Goal: Find specific page/section: Find specific page/section

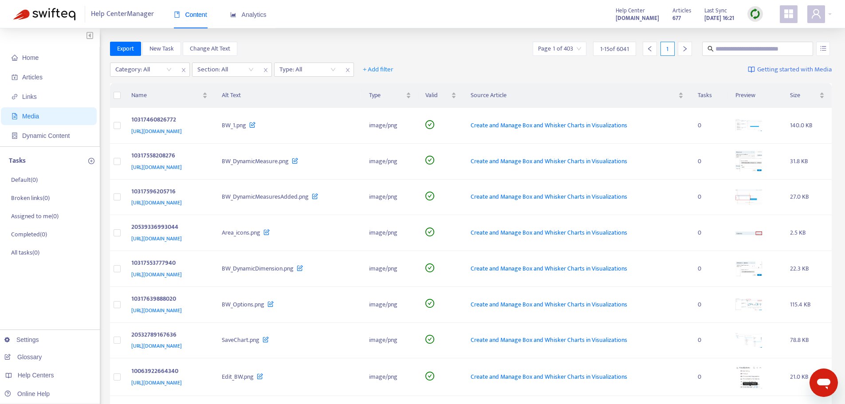
click at [37, 59] on span "Home" at bounding box center [30, 57] width 16 height 7
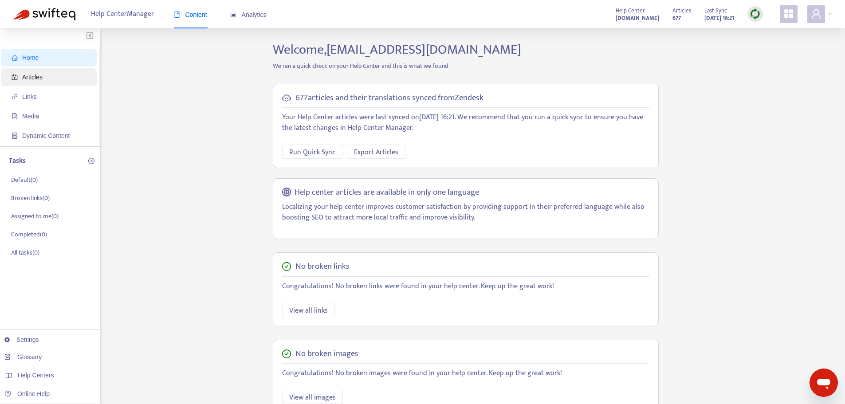
click at [39, 80] on span "Articles" at bounding box center [32, 77] width 20 height 7
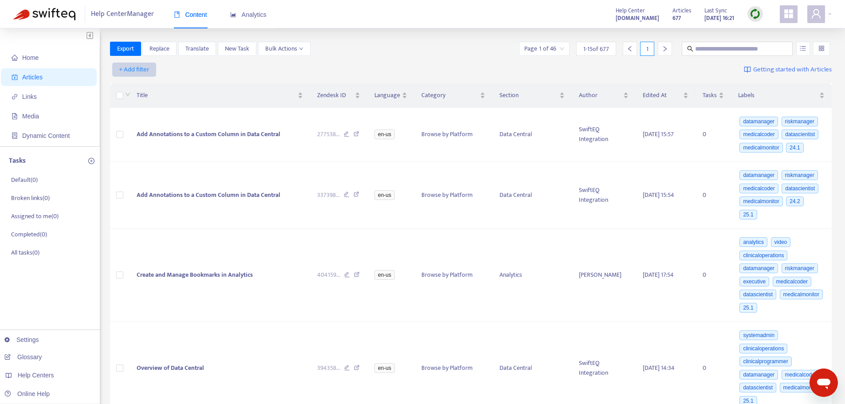
click at [137, 68] on span "+ Add filter" at bounding box center [134, 69] width 31 height 11
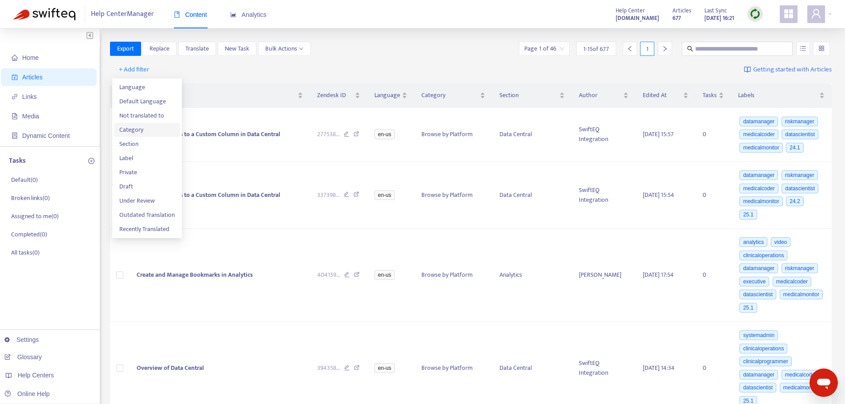
click at [132, 127] on span "Category" at bounding box center [146, 130] width 55 height 10
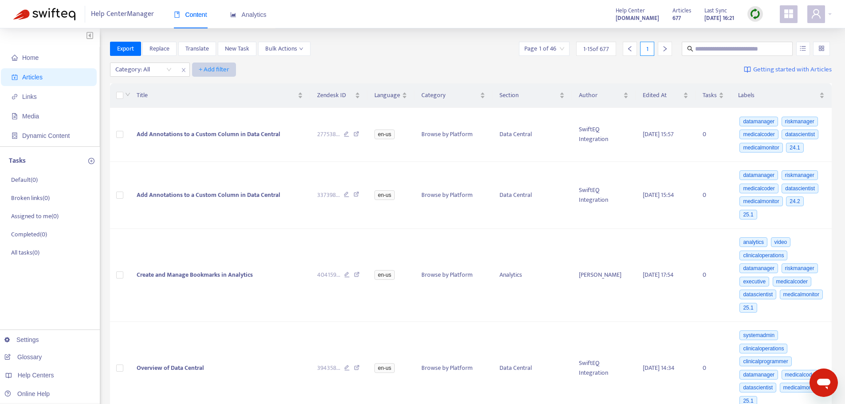
click at [211, 68] on span "+ Add filter" at bounding box center [214, 69] width 31 height 11
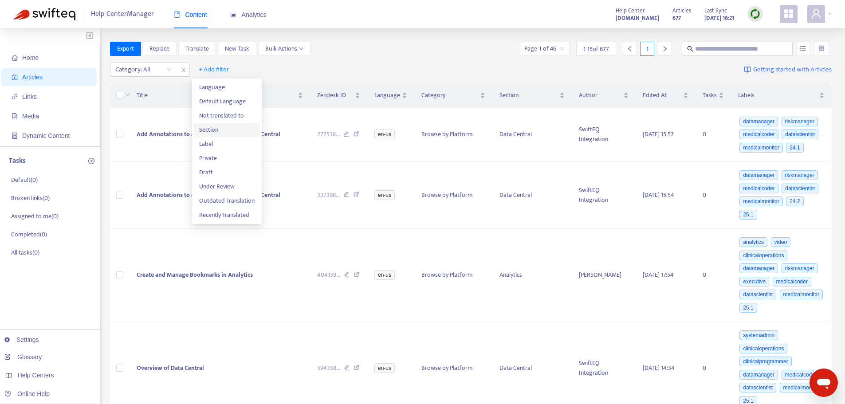
click at [212, 130] on span "Section" at bounding box center [226, 130] width 55 height 10
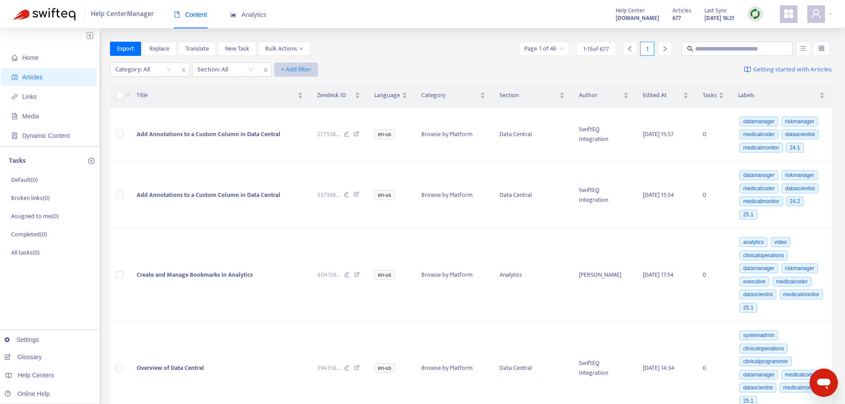
click at [297, 70] on span "+ Add filter" at bounding box center [296, 69] width 31 height 11
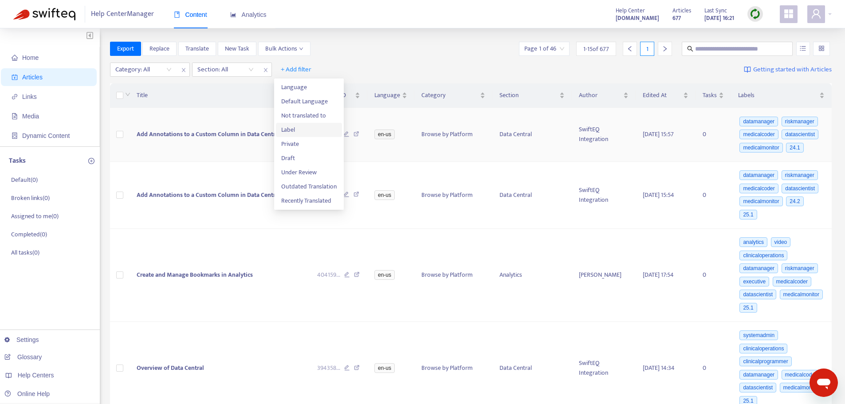
click at [293, 130] on span "Label" at bounding box center [308, 130] width 55 height 10
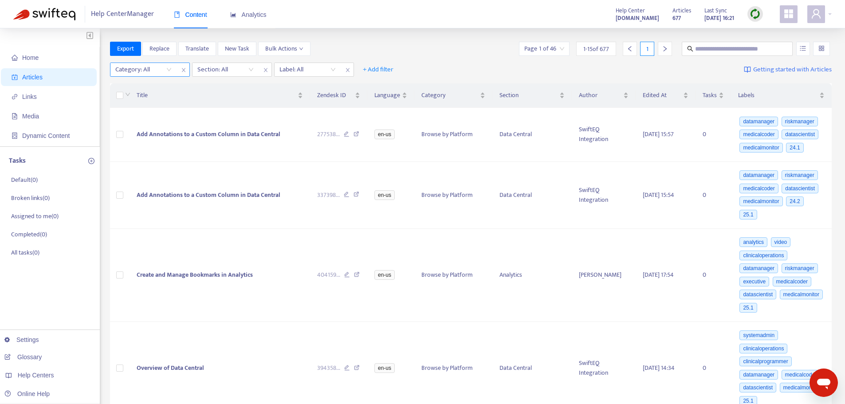
click at [169, 69] on div "Category: All" at bounding box center [143, 69] width 66 height 13
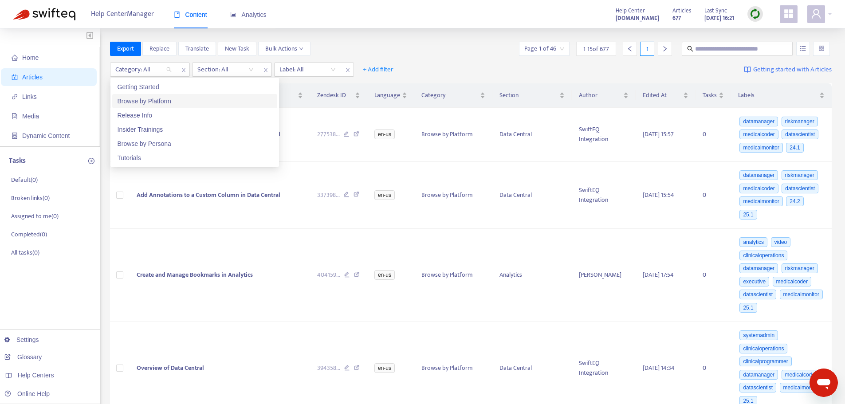
scroll to position [44, 0]
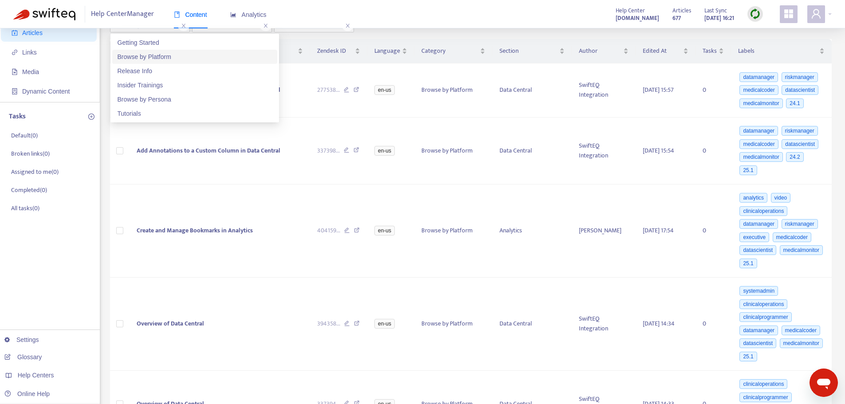
click at [155, 58] on div "Browse by Platform" at bounding box center [194, 57] width 154 height 10
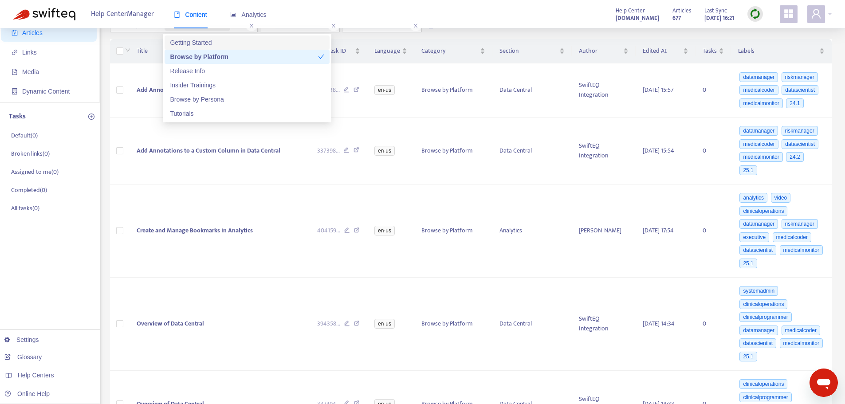
click at [469, 35] on div "Category : is Browse by Platform Section: All Label: All + Add filter Save Gett…" at bounding box center [471, 25] width 722 height 21
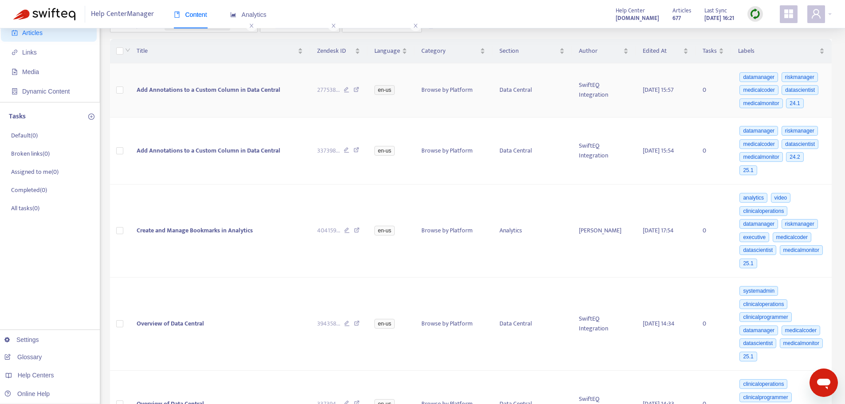
scroll to position [0, 0]
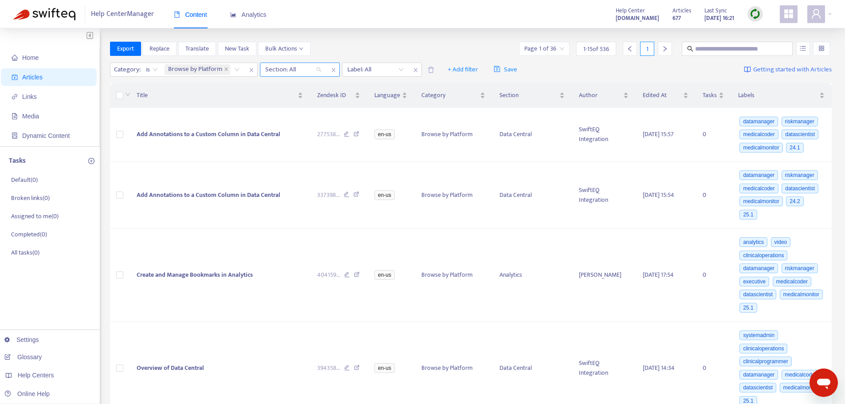
click at [318, 69] on div "Section: All" at bounding box center [293, 69] width 66 height 13
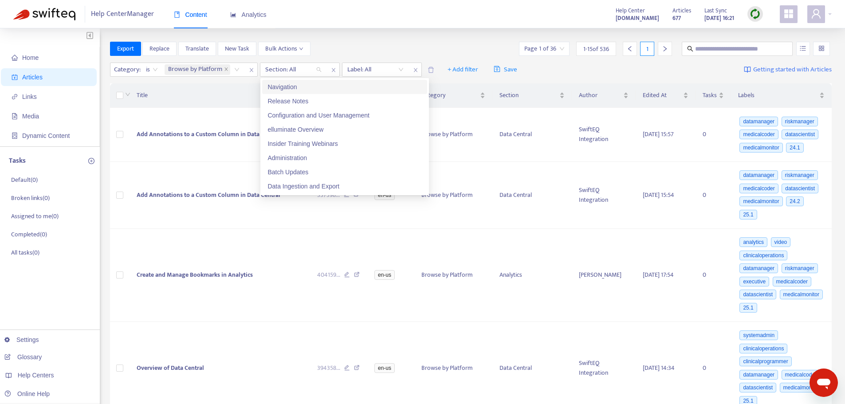
click at [306, 85] on div "Navigation" at bounding box center [344, 87] width 154 height 10
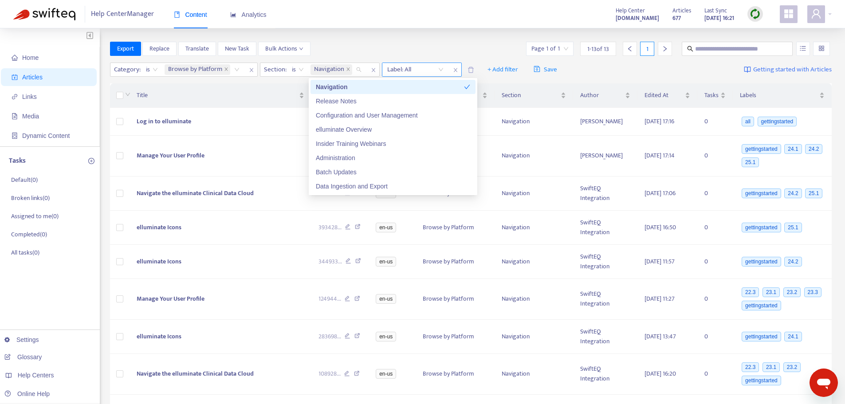
click at [406, 71] on div at bounding box center [411, 69] width 54 height 11
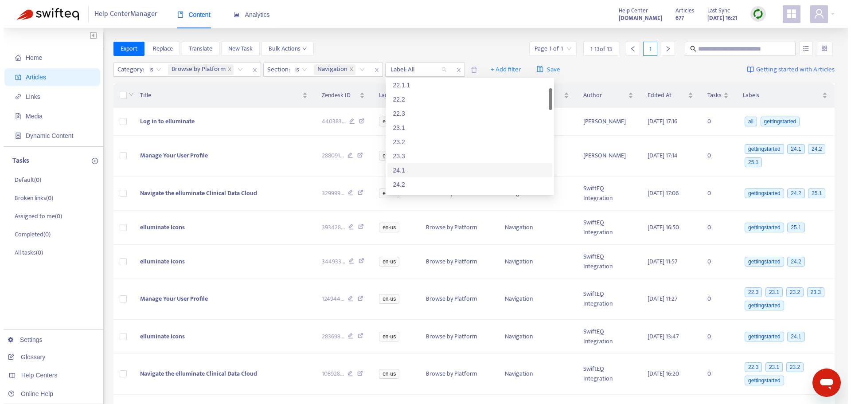
scroll to position [89, 0]
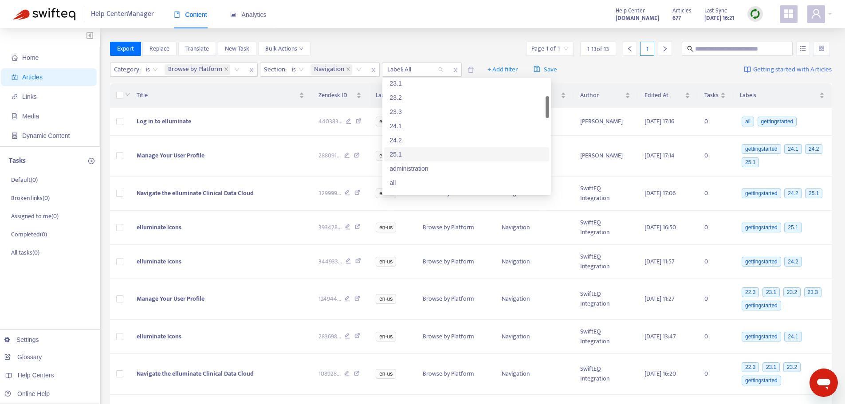
click at [394, 155] on div "25.1" at bounding box center [466, 154] width 154 height 10
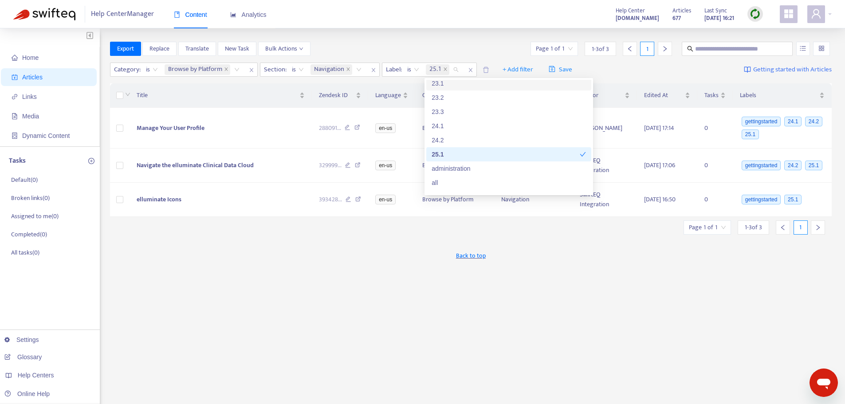
click at [603, 63] on div "Category : is Browse by Platform Section : is Navigation Label : is 25.1 + Add …" at bounding box center [471, 69] width 722 height 21
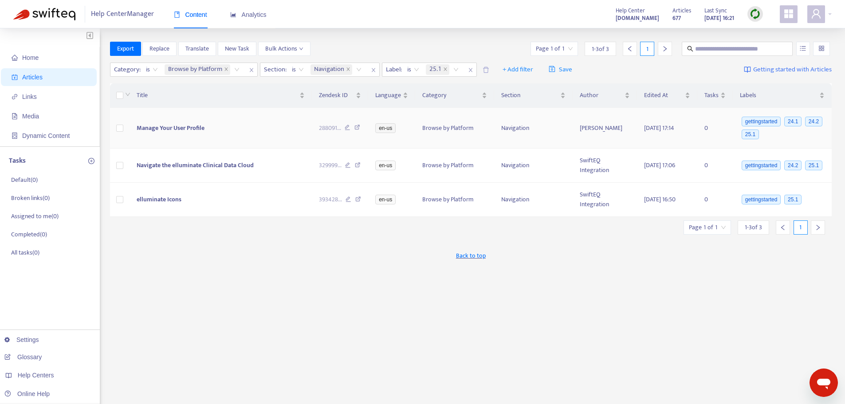
click at [179, 127] on span "Manage Your User Profile" at bounding box center [171, 128] width 68 height 10
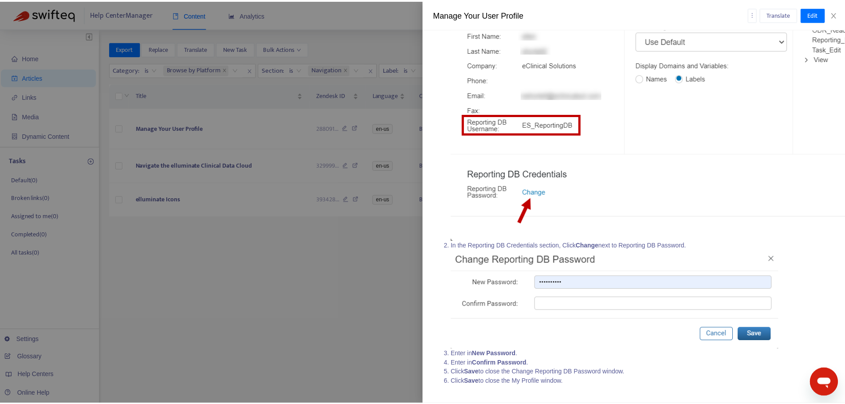
scroll to position [1293, 0]
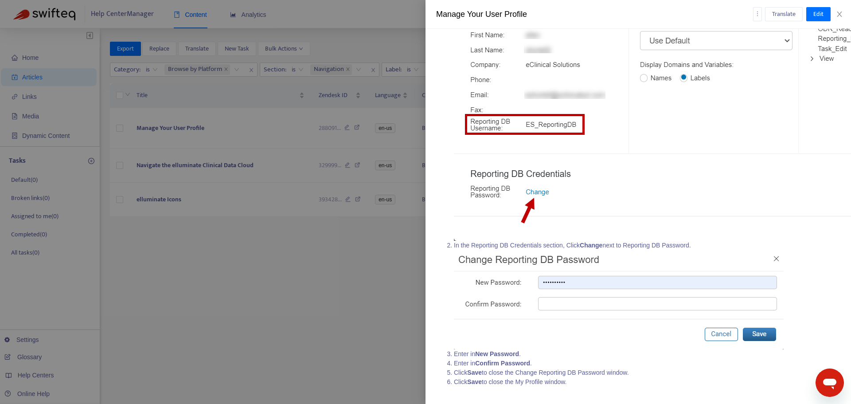
click at [317, 250] on div at bounding box center [425, 202] width 851 height 404
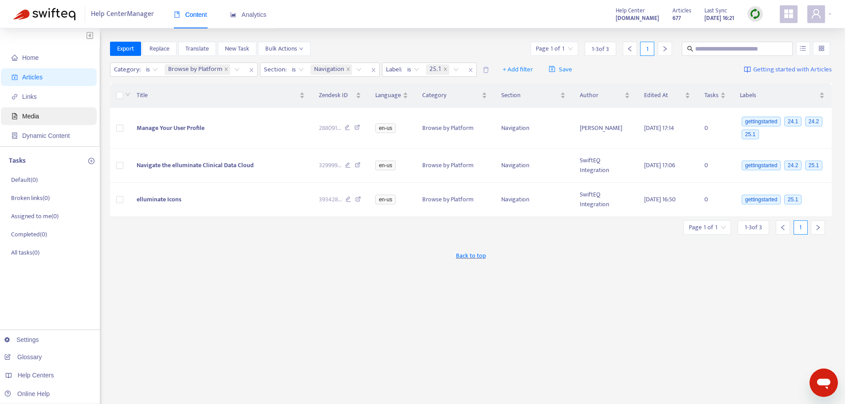
click at [32, 115] on span "Media" at bounding box center [30, 116] width 17 height 7
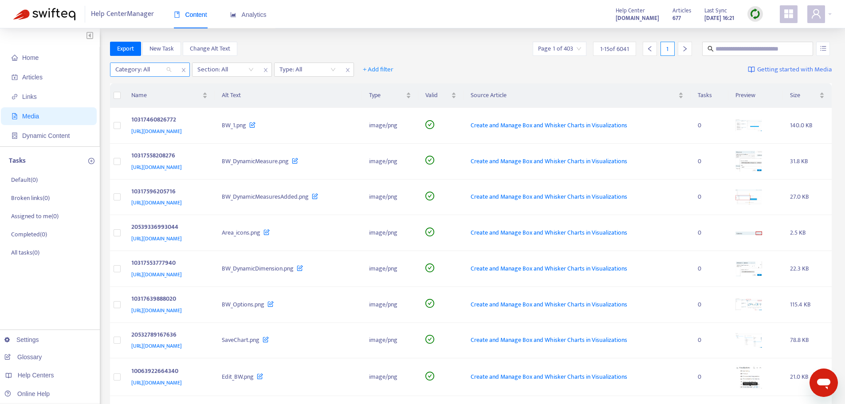
click at [168, 71] on div "Category: All" at bounding box center [143, 69] width 66 height 13
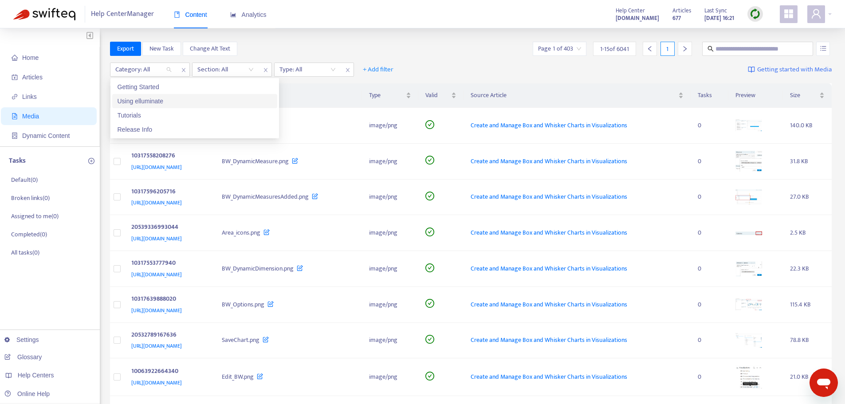
click at [151, 100] on div "Using elluminate" at bounding box center [194, 101] width 154 height 10
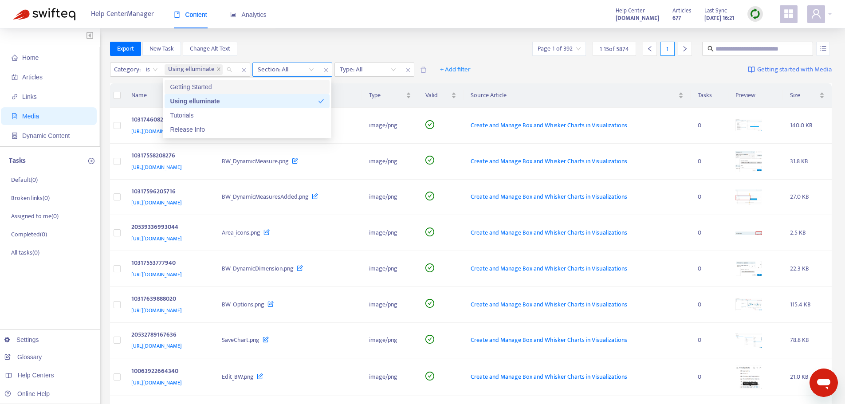
click at [293, 70] on div at bounding box center [281, 69] width 54 height 11
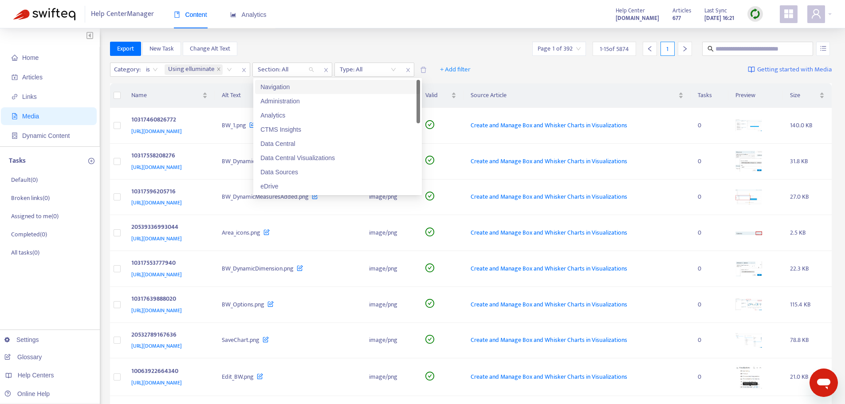
click at [288, 88] on div "Navigation" at bounding box center [337, 87] width 154 height 10
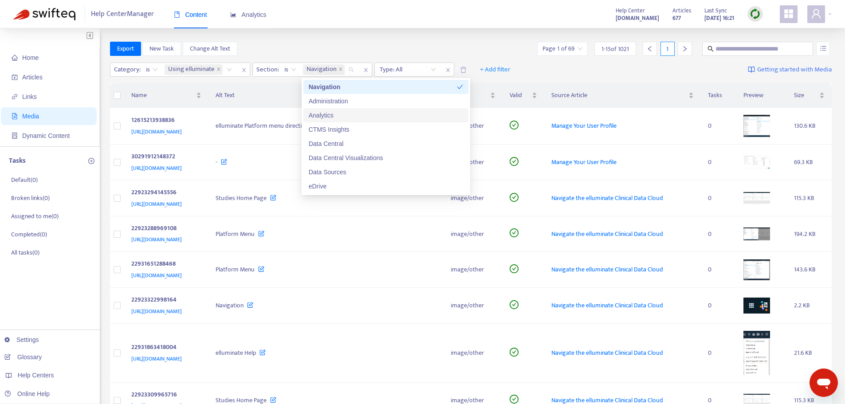
click at [484, 47] on div "Export New Task Change Alt Text Page 1 of 69 1 - 15 of 1021 1" at bounding box center [471, 49] width 722 height 14
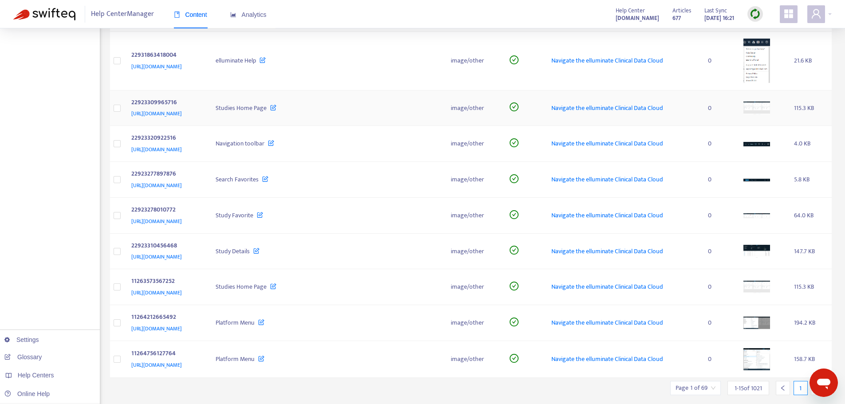
scroll to position [316, 0]
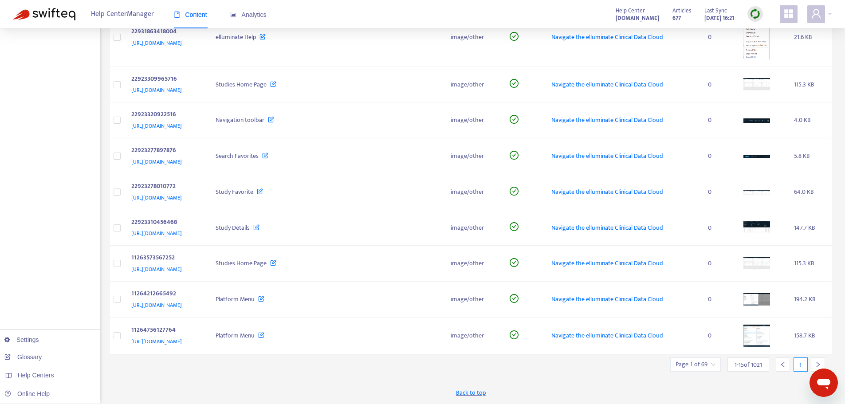
click at [817, 363] on icon "right" at bounding box center [817, 364] width 3 height 5
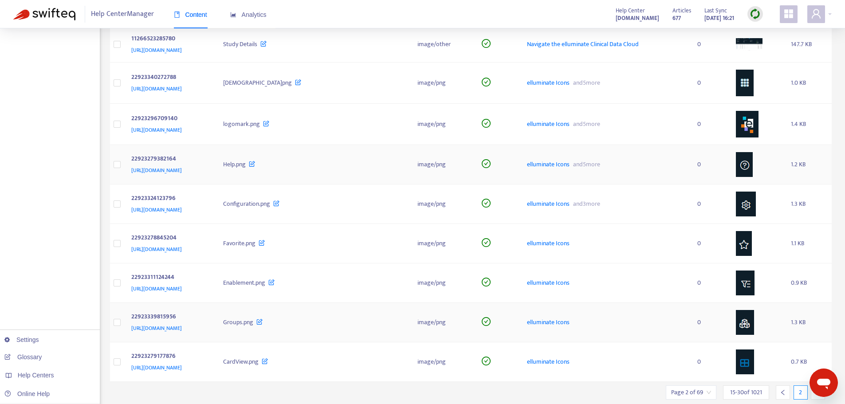
scroll to position [343, 0]
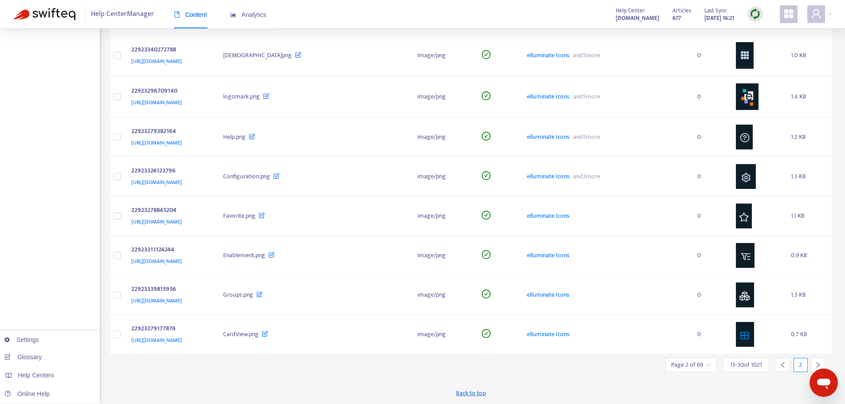
click at [817, 364] on icon "right" at bounding box center [817, 365] width 6 height 6
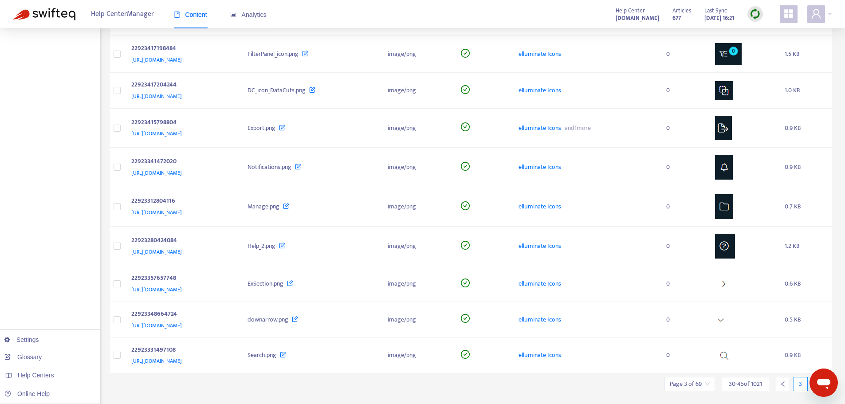
scroll to position [309, 0]
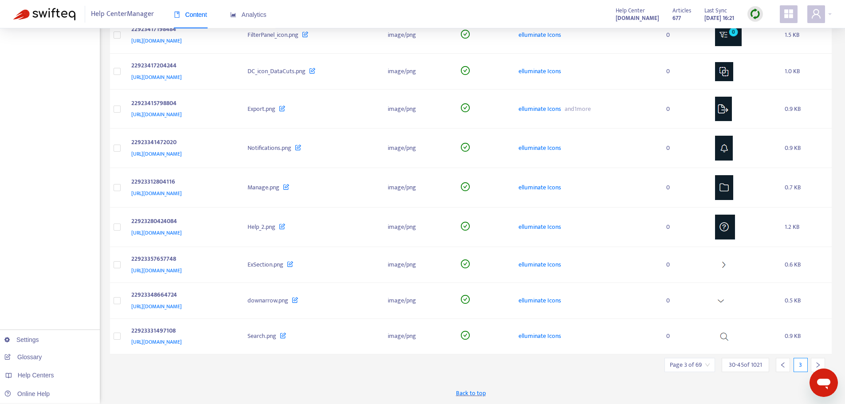
click at [817, 364] on icon "right" at bounding box center [817, 365] width 6 height 6
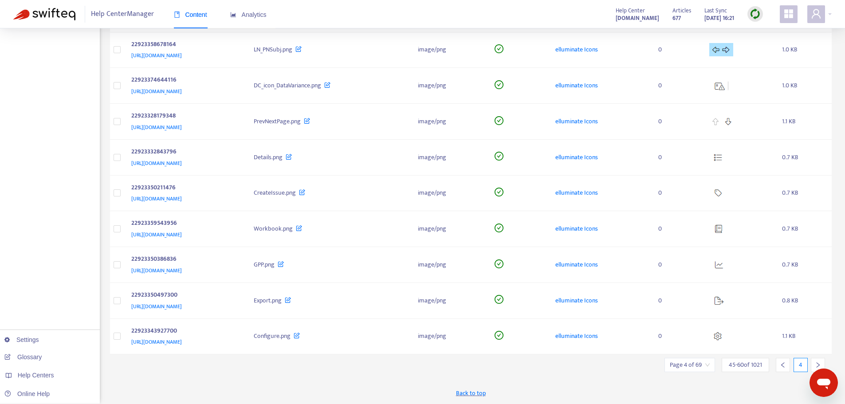
scroll to position [290, 0]
click at [817, 364] on icon "right" at bounding box center [817, 365] width 6 height 6
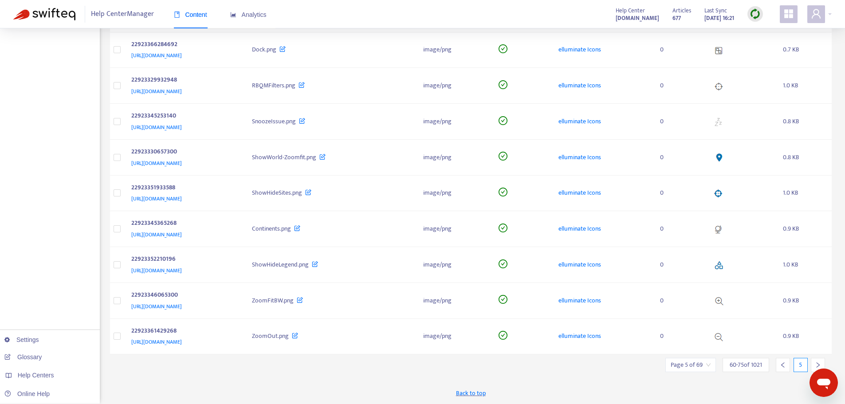
click at [817, 364] on icon "right" at bounding box center [817, 365] width 6 height 6
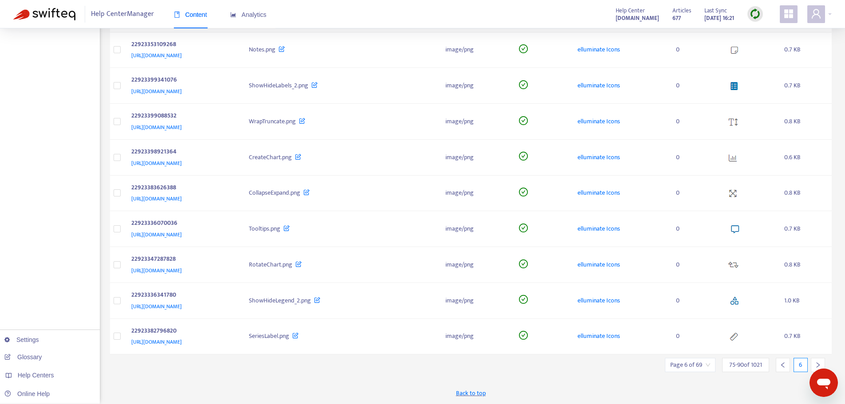
click at [817, 364] on icon "right" at bounding box center [817, 365] width 6 height 6
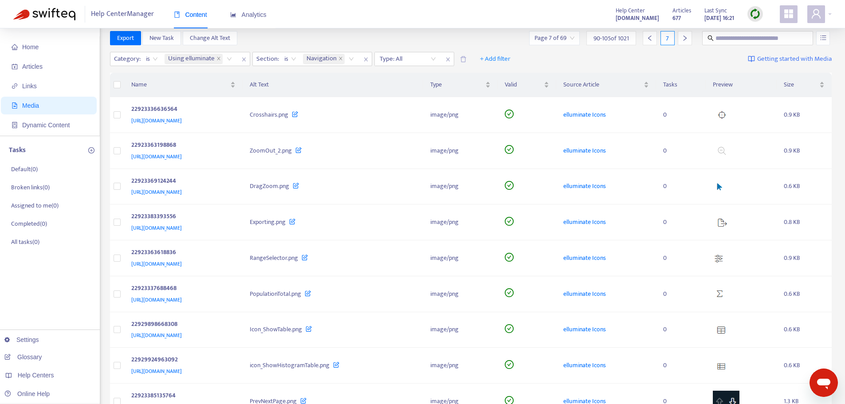
scroll to position [0, 0]
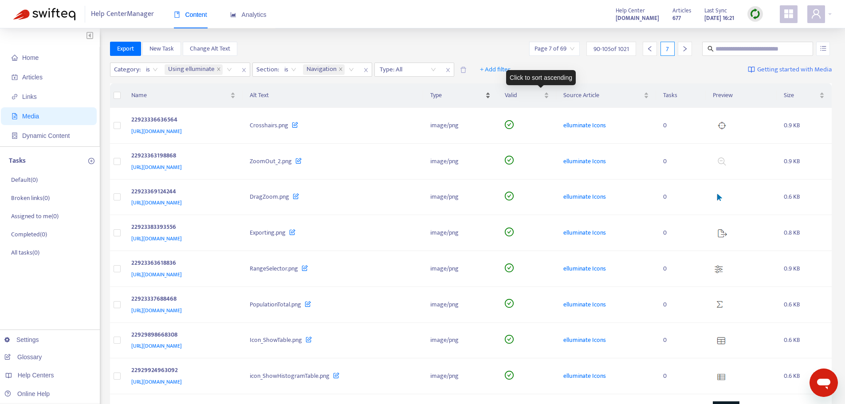
click at [490, 97] on div "Type" at bounding box center [460, 95] width 60 height 10
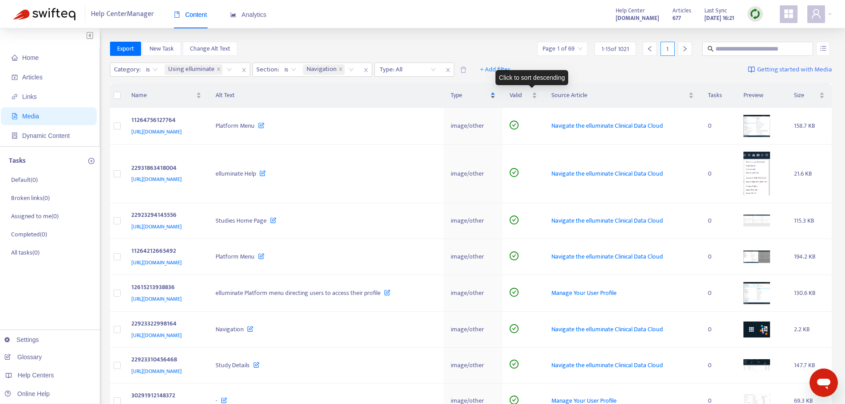
click at [495, 92] on div "Type" at bounding box center [472, 95] width 45 height 10
